Goal: Task Accomplishment & Management: Use online tool/utility

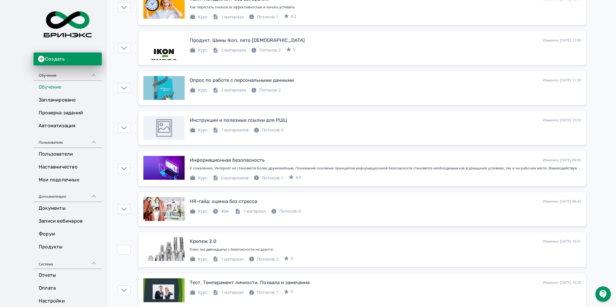
scroll to position [161, 0]
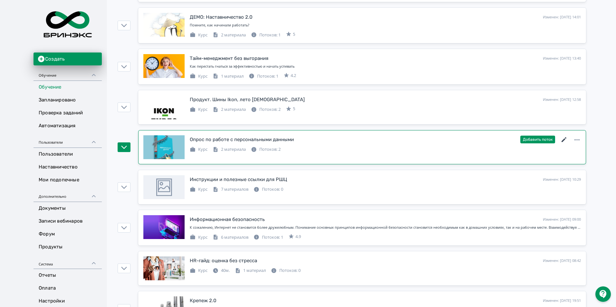
click at [563, 140] on icon at bounding box center [565, 140] width 8 height 8
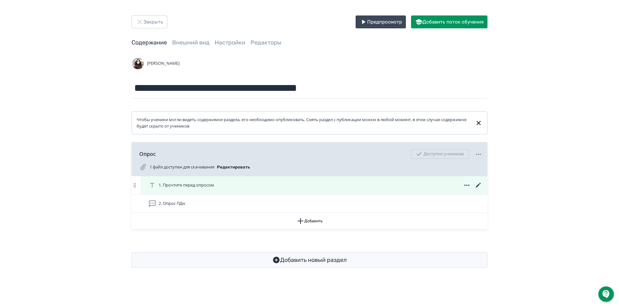
click at [478, 181] on div "1. Прочтите перед опросом" at bounding box center [314, 185] width 347 height 18
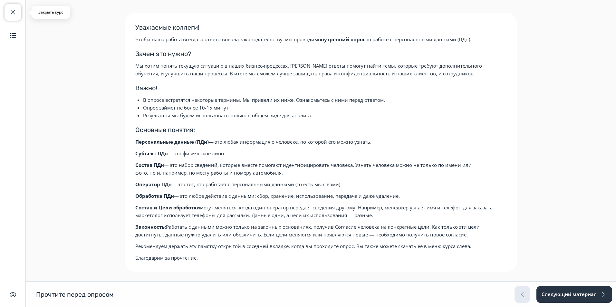
click at [17, 10] on button "Закрыть курс" at bounding box center [13, 12] width 17 height 17
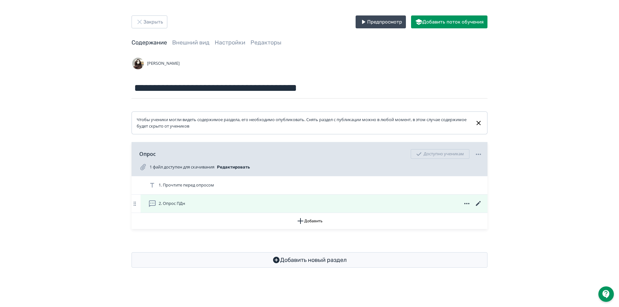
click at [478, 201] on icon at bounding box center [479, 204] width 8 height 8
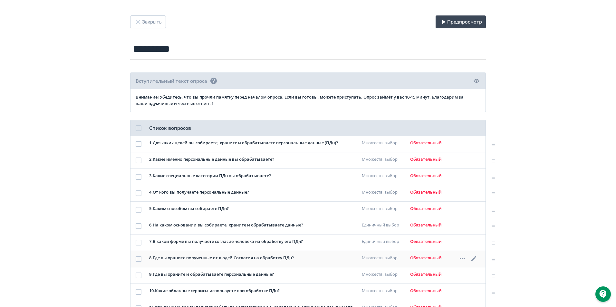
click at [473, 257] on icon at bounding box center [474, 259] width 8 height 8
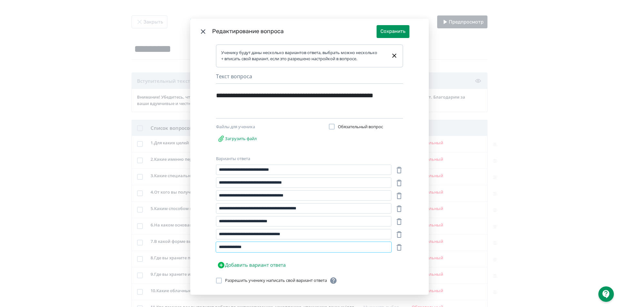
click at [231, 252] on input "**********" at bounding box center [303, 247] width 175 height 10
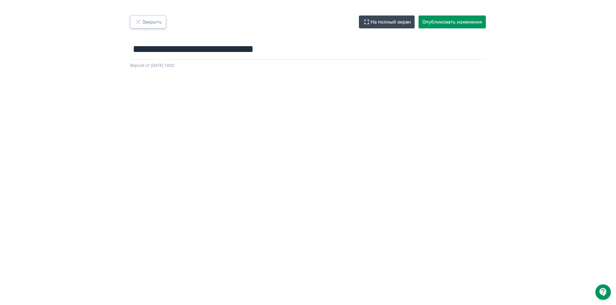
click at [146, 19] on button "Закрыть" at bounding box center [148, 21] width 36 height 13
